Goal: Transaction & Acquisition: Purchase product/service

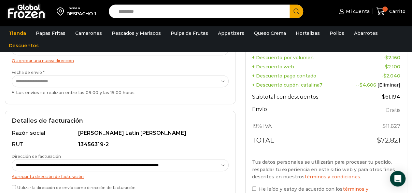
scroll to position [163, 0]
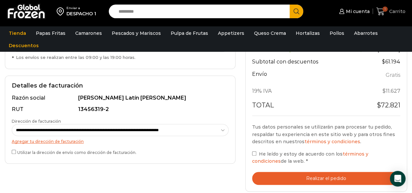
click at [396, 13] on span "Carrito" at bounding box center [397, 11] width 18 height 7
click at [385, 10] on span "1" at bounding box center [385, 9] width 5 height 5
click at [290, 176] on button "Realizar el pedido" at bounding box center [326, 178] width 148 height 13
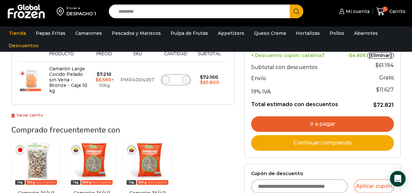
scroll to position [133, 0]
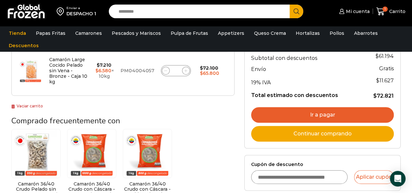
click at [313, 112] on link "Ir a pagar" at bounding box center [322, 115] width 143 height 16
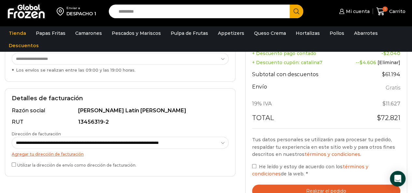
scroll to position [163, 0]
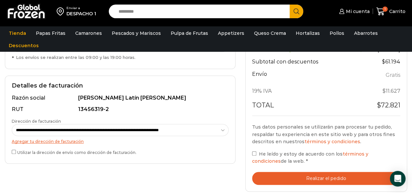
click at [16, 150] on label "Utilizar la dirección de envío como dirección de facturación." at bounding box center [120, 152] width 217 height 7
click at [334, 178] on button "Realizar el pedido" at bounding box center [326, 178] width 148 height 13
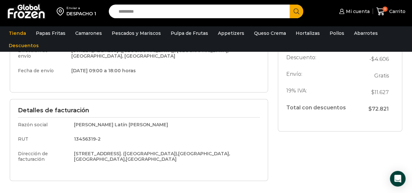
scroll to position [163, 0]
